Goal: Find specific page/section: Find specific page/section

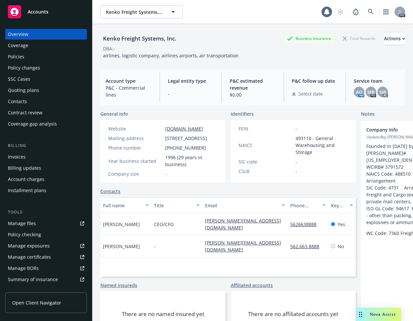
click at [30, 236] on div "Policy checking" at bounding box center [24, 234] width 33 height 11
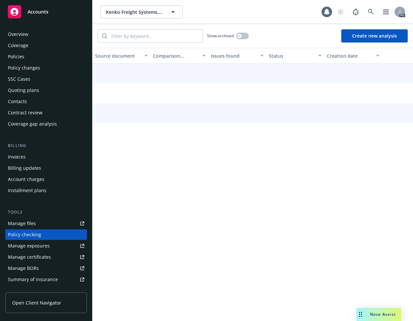
scroll to position [64, 0]
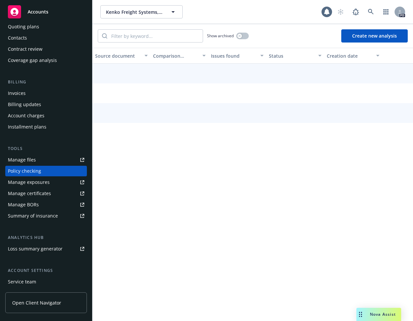
click at [29, 223] on div "Overview Coverage Policies Policy changes SSC Cases Quoting plans Contacts Cont…" at bounding box center [46, 148] width 82 height 366
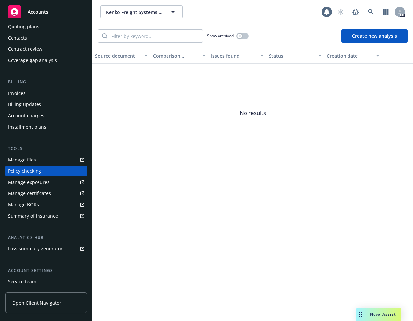
click at [34, 161] on div "Manage files" at bounding box center [22, 159] width 28 height 11
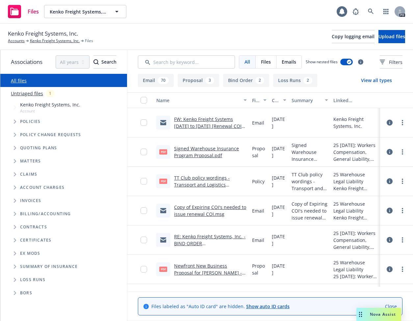
click at [180, 211] on link "Copy of Expiring COI's needed to issue renewal COI.msg" at bounding box center [210, 210] width 72 height 13
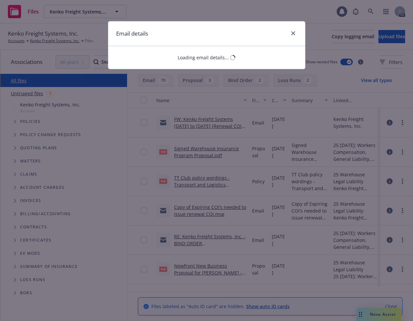
click at [182, 207] on div "Email details Loading email details..." at bounding box center [206, 160] width 413 height 321
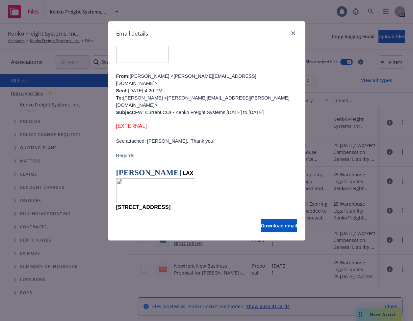
scroll to position [362, 0]
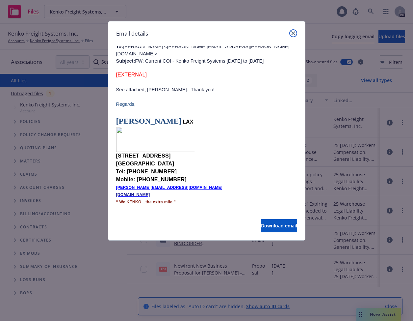
click at [294, 31] on icon "close" at bounding box center [293, 33] width 4 height 4
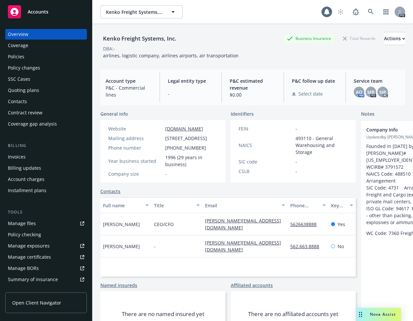
drag, startPoint x: 0, startPoint y: 0, endPoint x: 384, endPoint y: 312, distance: 495.0
click at [384, 312] on span "Nova Assist" at bounding box center [383, 314] width 26 height 6
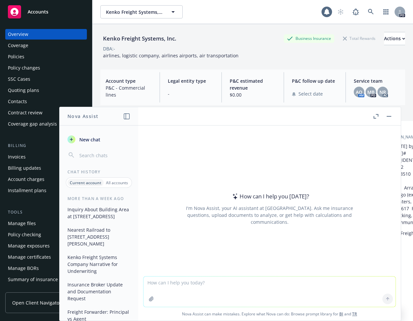
click at [258, 287] on textarea at bounding box center [270, 291] width 252 height 30
click at [177, 284] on textarea "edit email" at bounding box center [270, 291] width 252 height 31
paste textarea "Friday is fine with me. We can use the same Zoom link. For Business Insurance, …"
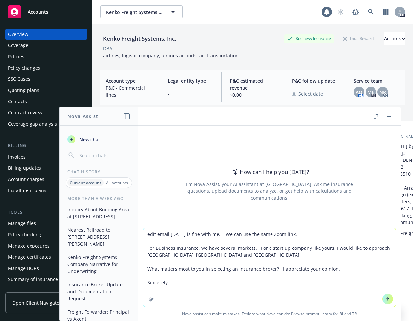
click at [232, 282] on textarea "edit email Friday is fine with me. We can use the same Zoom link. For Business …" at bounding box center [270, 267] width 252 height 79
type textarea "edit email Friday is fine with me. We can use the same Zoom link. For Business …"
click at [386, 297] on icon at bounding box center [388, 298] width 5 height 5
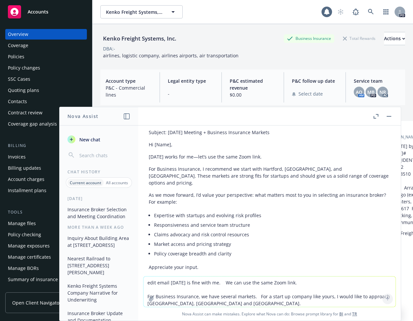
scroll to position [60, 0]
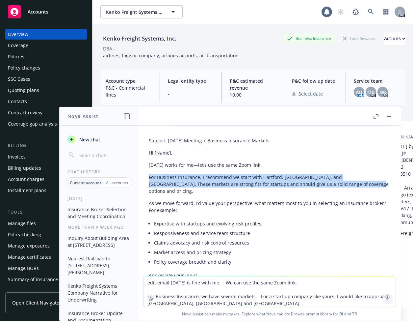
drag, startPoint x: 344, startPoint y: 188, endPoint x: 149, endPoint y: 177, distance: 195.2
click at [149, 177] on div "Subject: Friday Meeting + Business Insurance Markets Hi [Name], Friday works fo…" at bounding box center [270, 227] width 242 height 187
click at [149, 177] on p "For Business Insurance, I recommend we start with Hartford, Chubb, and Hanover.…" at bounding box center [270, 183] width 242 height 21
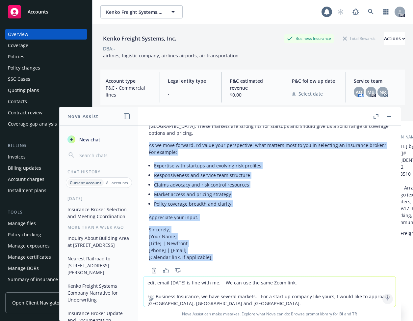
scroll to position [126, 0]
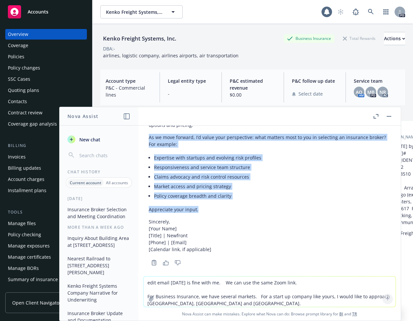
drag, startPoint x: 147, startPoint y: 196, endPoint x: 213, endPoint y: 200, distance: 66.3
click at [213, 200] on div "Subject: Friday Meeting + Business Insurance Markets Hi [Name], Friday works fo…" at bounding box center [270, 167] width 252 height 199
copy div "As we move forward, I’d value your perspective: what matters most to you in sel…"
drag, startPoint x: 328, startPoint y: 195, endPoint x: 350, endPoint y: 156, distance: 45.0
click at [328, 195] on div "Subject: Friday Meeting + Business Insurance Markets Hi [Name], Friday works fo…" at bounding box center [270, 161] width 242 height 187
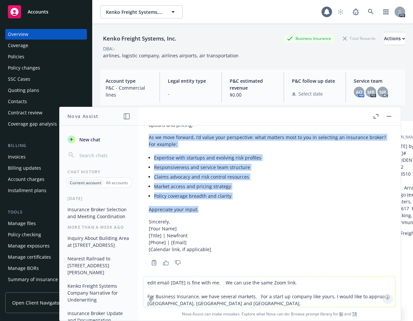
click at [385, 118] on button at bounding box center [389, 116] width 8 height 8
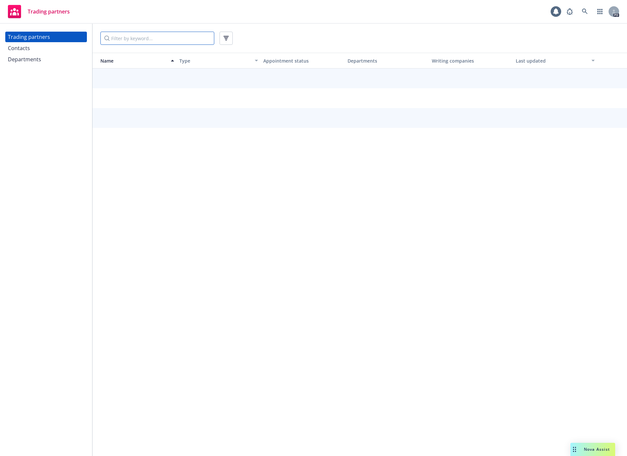
click at [144, 37] on input "Filter by keyword..." at bounding box center [157, 38] width 114 height 13
type input "protective"
